Goal: Task Accomplishment & Management: Manage account settings

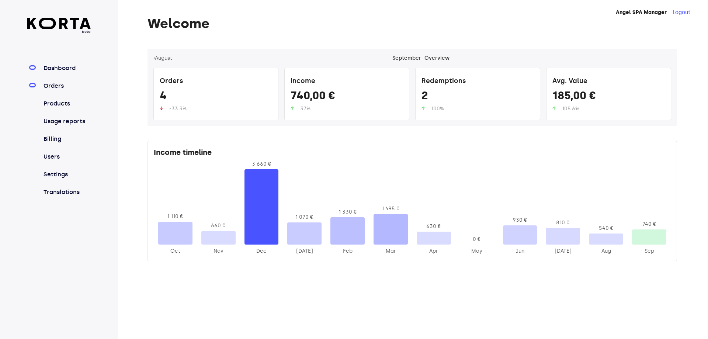
click at [60, 86] on link "Orders" at bounding box center [66, 86] width 49 height 9
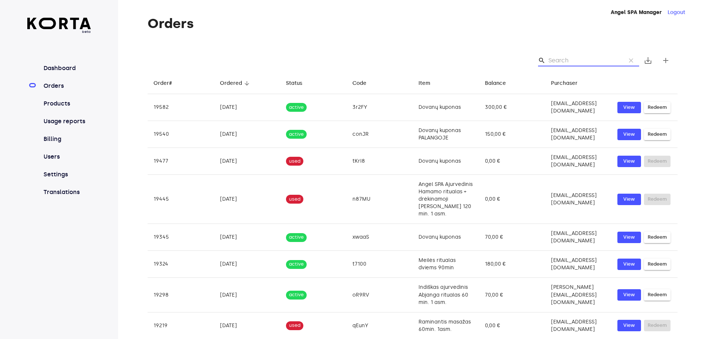
paste input "P5FqT"
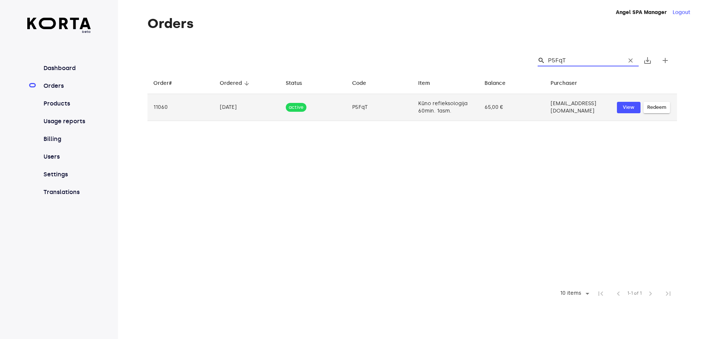
type input "P5FqT"
click at [436, 104] on td "Kūno refleksologija 60min. 1asm." at bounding box center [445, 107] width 66 height 27
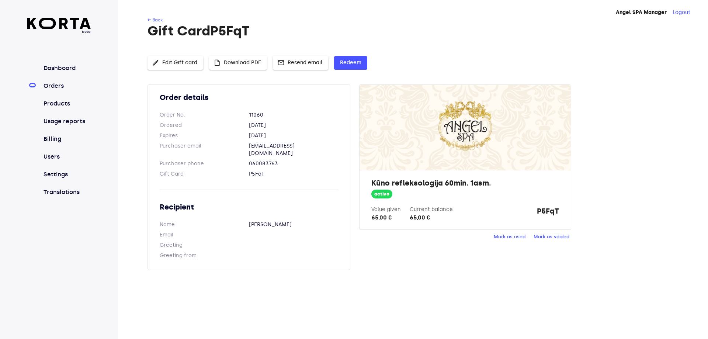
click at [245, 57] on button "insert_drive_file Download PDF" at bounding box center [238, 63] width 58 height 14
